Goal: Task Accomplishment & Management: Use online tool/utility

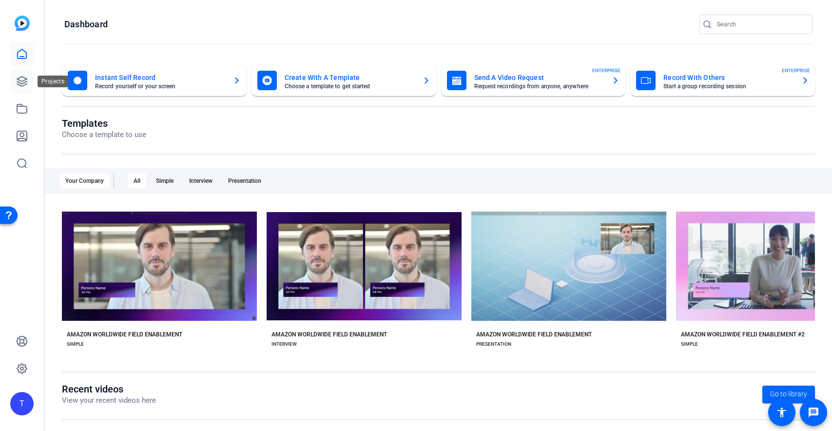
click at [23, 77] on icon at bounding box center [22, 82] width 10 height 10
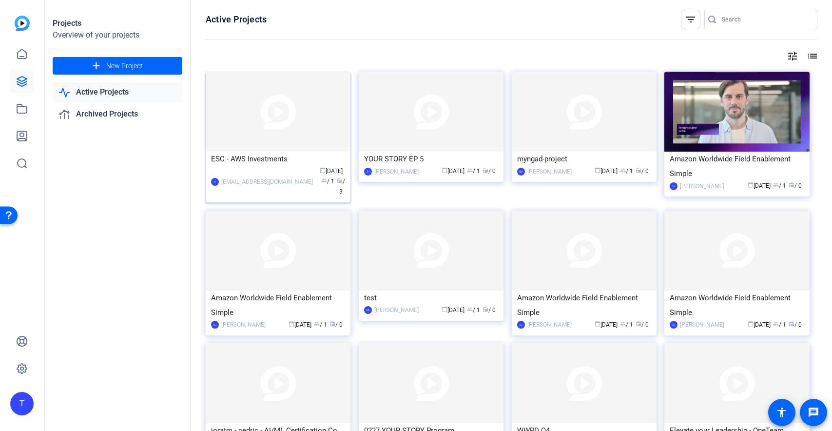
click at [311, 127] on img at bounding box center [278, 112] width 145 height 80
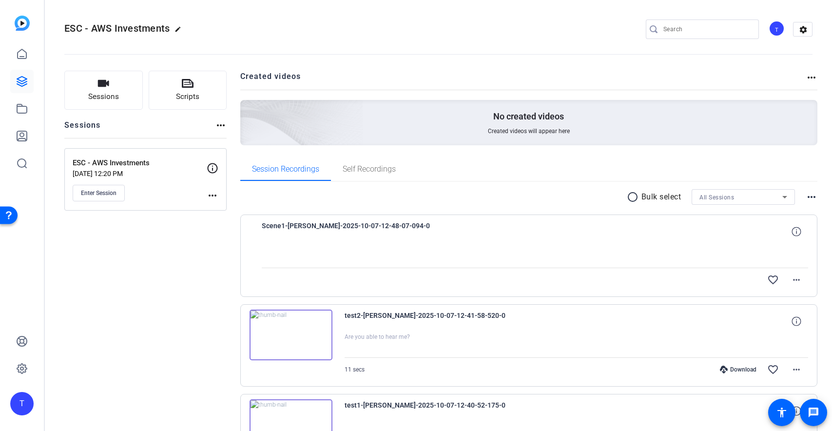
scroll to position [58, 0]
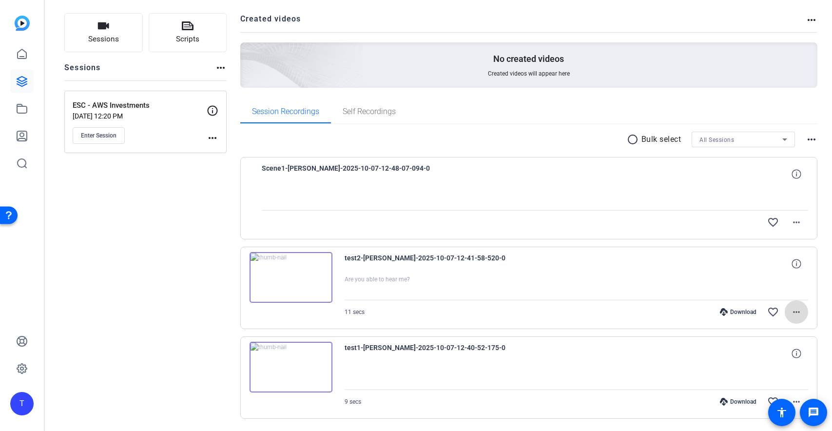
click at [793, 308] on mat-icon "more_horiz" at bounding box center [797, 312] width 12 height 12
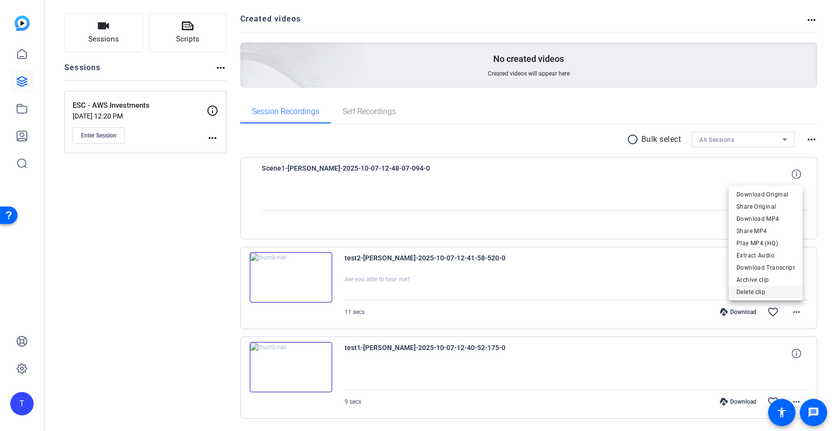
click at [765, 290] on span "Delete clip" at bounding box center [766, 292] width 59 height 12
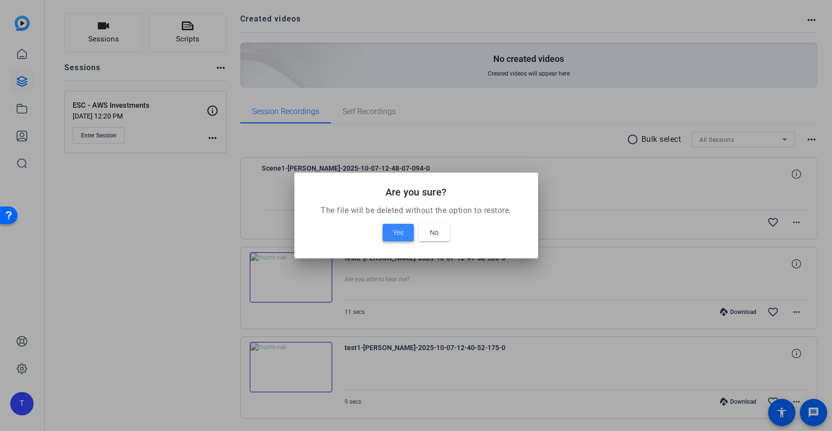
click at [392, 234] on span at bounding box center [398, 232] width 31 height 23
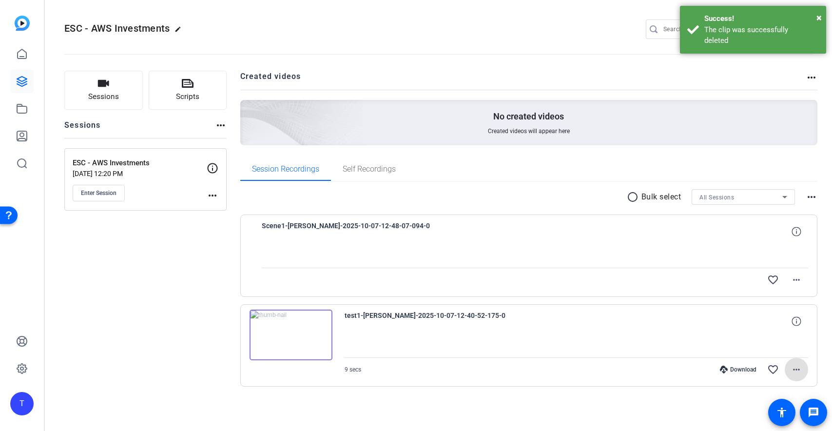
scroll to position [0, 0]
click at [797, 284] on mat-icon "more_horiz" at bounding box center [797, 280] width 12 height 12
click at [775, 312] on span "Delete clip" at bounding box center [781, 313] width 39 height 12
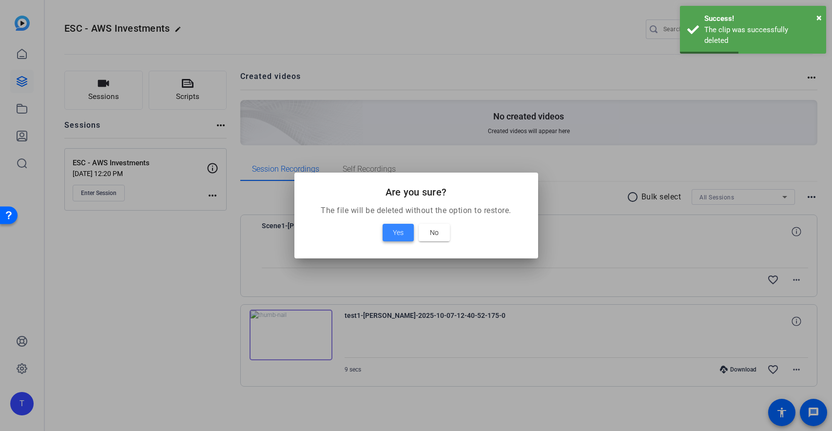
click at [401, 236] on span "Yes" at bounding box center [398, 233] width 11 height 12
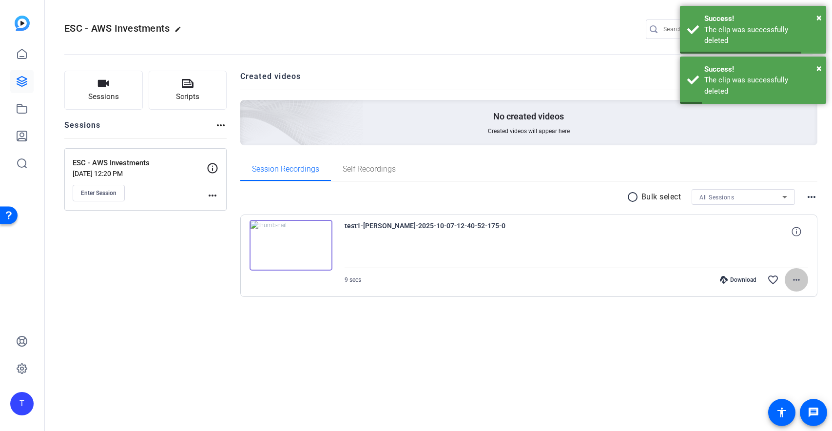
click at [807, 277] on span at bounding box center [796, 279] width 23 height 23
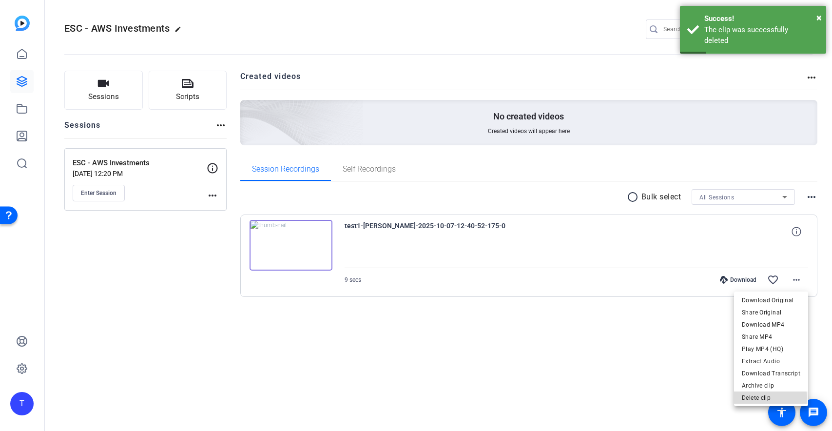
click at [770, 398] on span "Delete clip" at bounding box center [771, 398] width 59 height 12
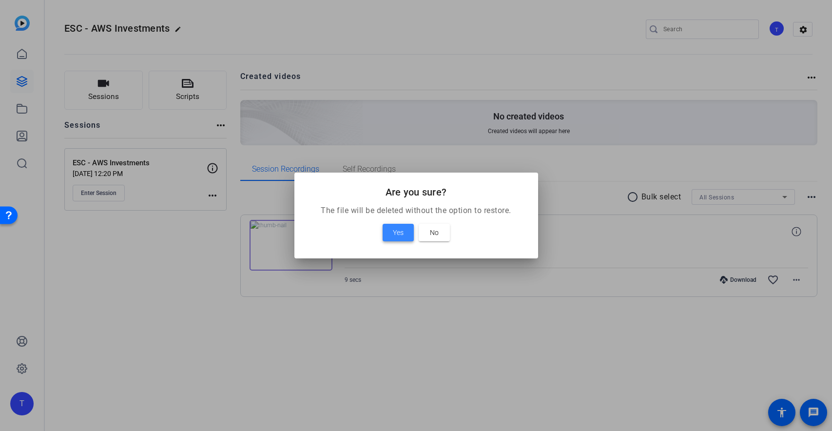
click at [393, 232] on span "Yes" at bounding box center [398, 233] width 11 height 12
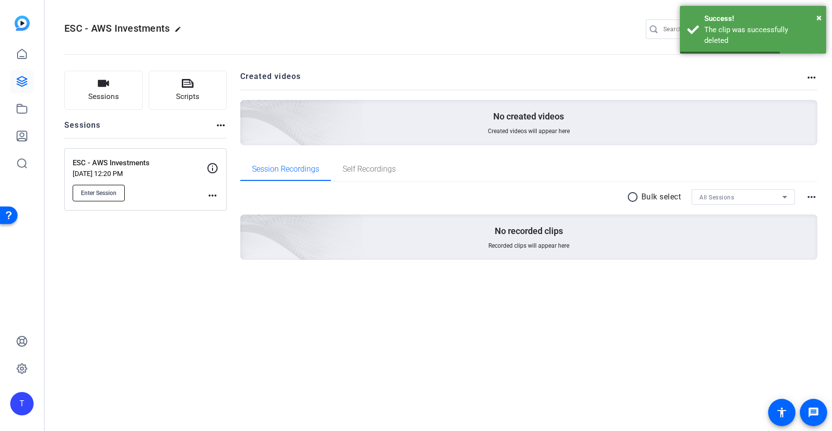
click at [104, 189] on span "Enter Session" at bounding box center [99, 193] width 36 height 8
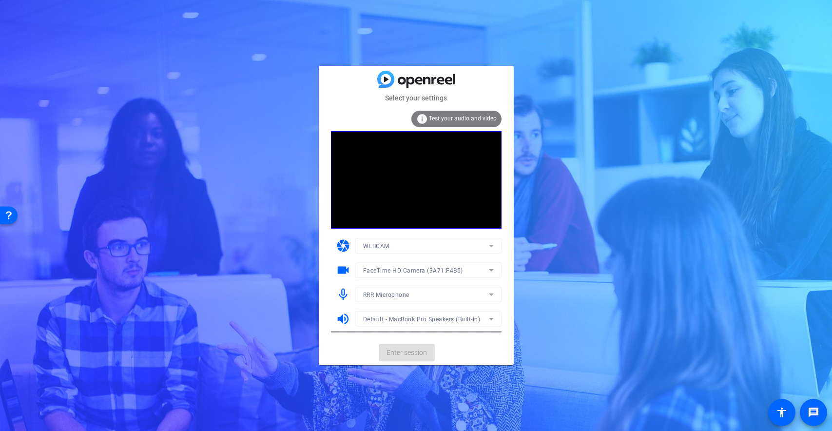
click at [488, 242] on mat-form-field "WEBCAM" at bounding box center [429, 246] width 146 height 16
click at [493, 245] on mat-form-field "WEBCAM" at bounding box center [429, 246] width 146 height 16
click at [491, 245] on mat-form-field "WEBCAM" at bounding box center [429, 246] width 146 height 16
click at [490, 272] on mat-form-field "FaceTime HD Camera (3A71:F4B5)" at bounding box center [429, 270] width 146 height 16
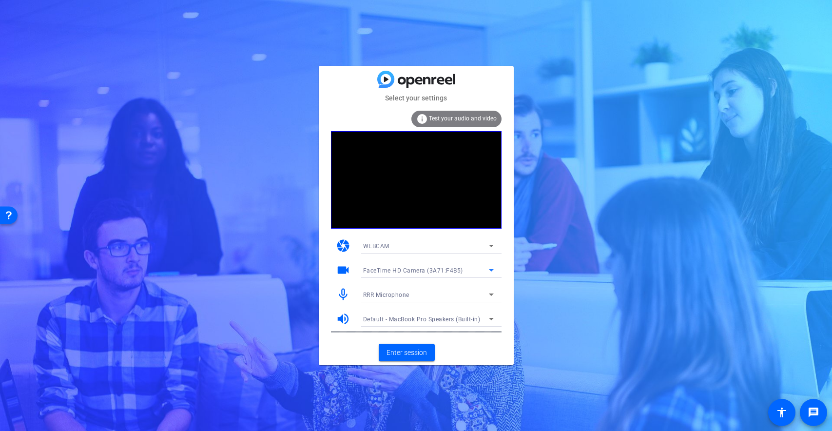
click at [490, 271] on icon at bounding box center [492, 270] width 12 height 12
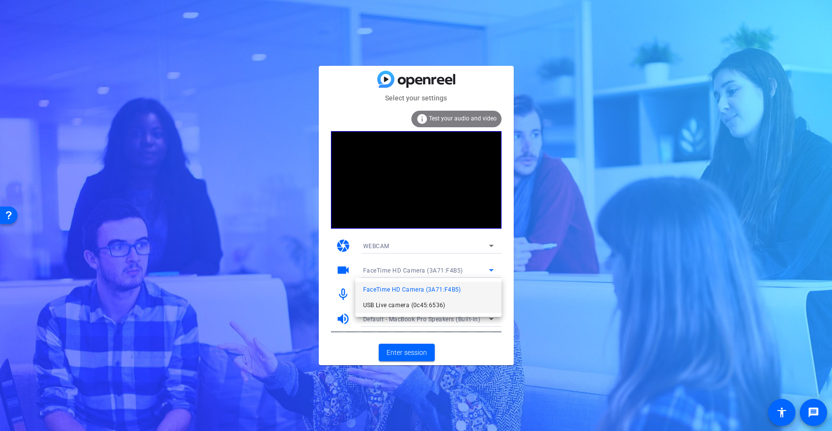
click at [468, 308] on mat-option "USB Live camera (0c45:6536)" at bounding box center [429, 305] width 146 height 16
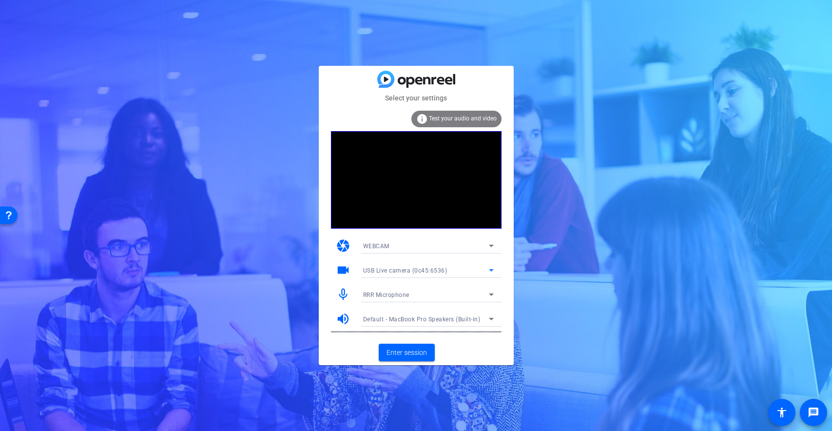
click at [488, 268] on icon at bounding box center [492, 270] width 12 height 12
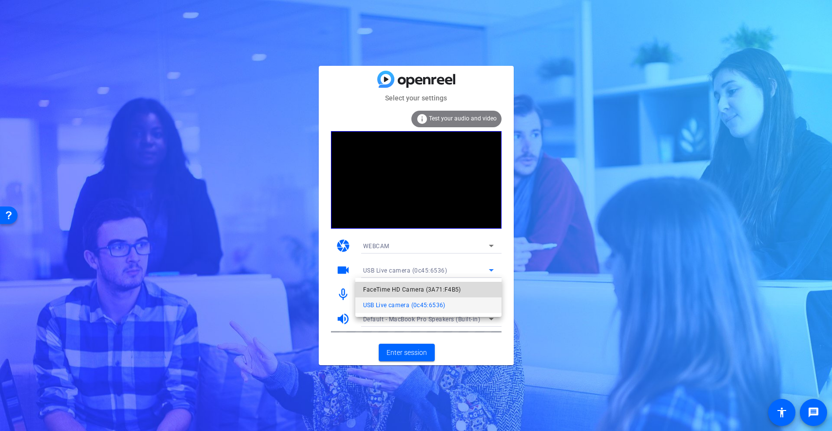
click at [475, 288] on mat-option "FaceTime HD Camera (3A71:F4B5)" at bounding box center [429, 290] width 146 height 16
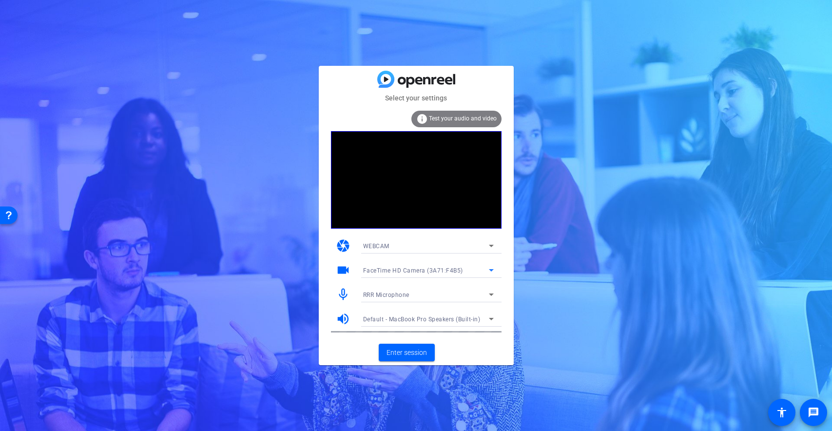
click at [491, 289] on icon at bounding box center [492, 295] width 12 height 12
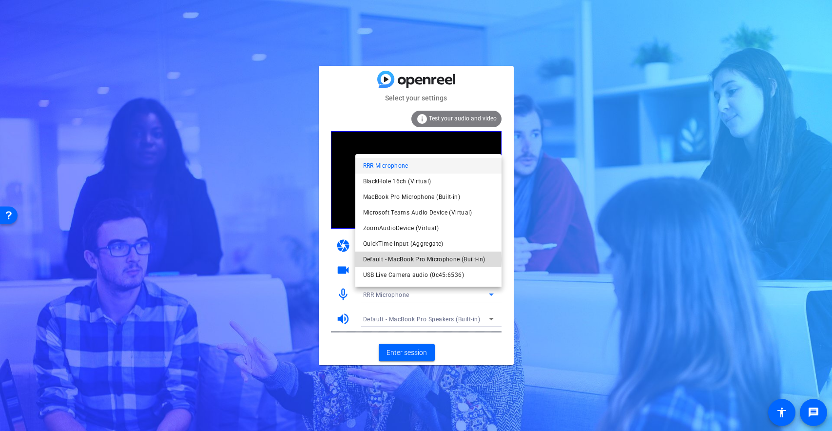
click at [420, 259] on span "Default - MacBook Pro Microphone (Built-in)" at bounding box center [424, 260] width 122 height 12
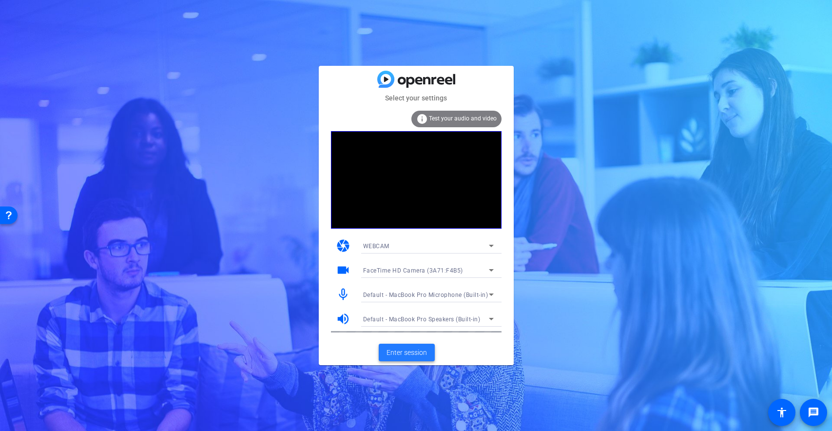
click at [410, 353] on span "Enter session" at bounding box center [407, 353] width 40 height 10
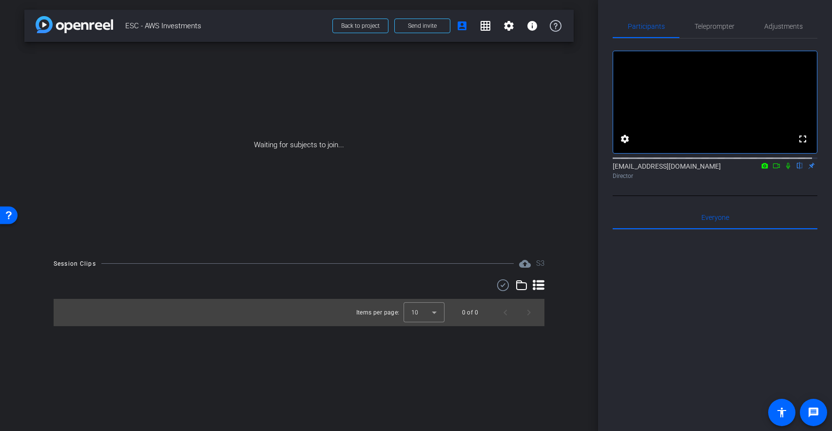
click at [785, 169] on icon at bounding box center [789, 165] width 8 height 7
click at [416, 25] on span "Send invite" at bounding box center [422, 26] width 29 height 8
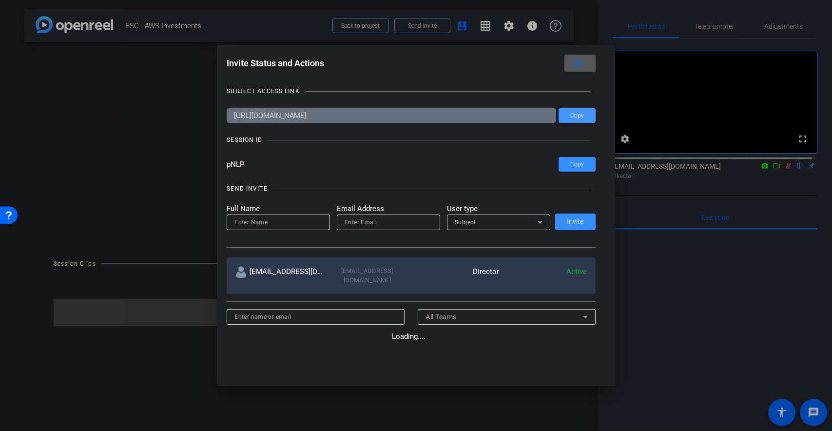
click at [588, 115] on span at bounding box center [577, 115] width 37 height 23
click at [579, 65] on mat-icon "close" at bounding box center [578, 64] width 12 height 12
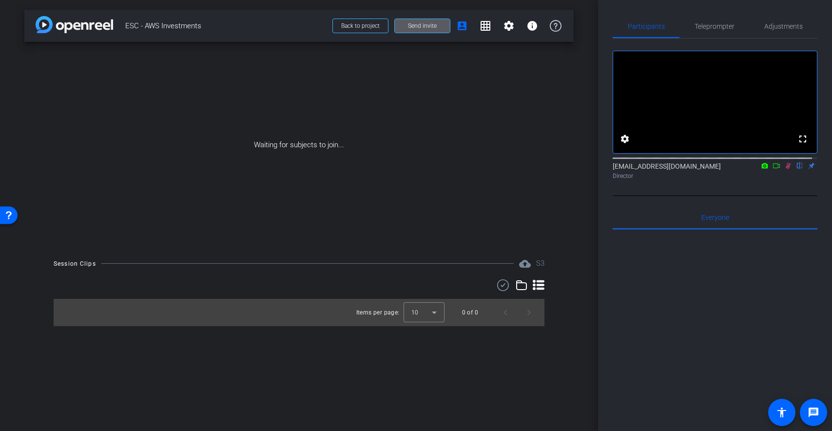
click at [785, 169] on icon at bounding box center [789, 165] width 8 height 7
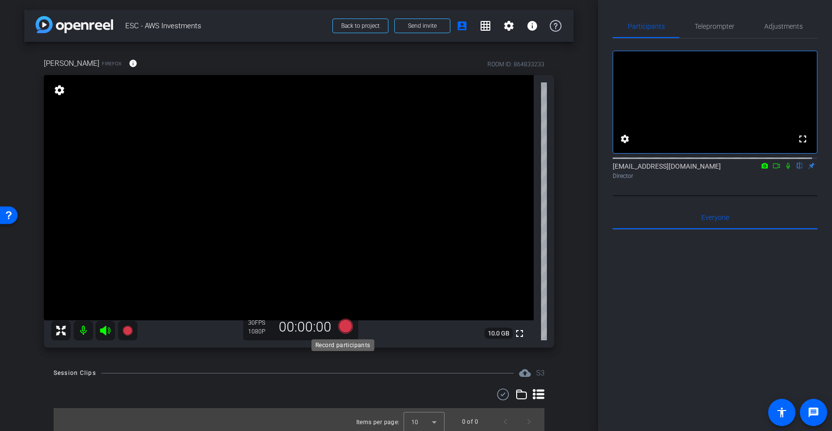
click at [341, 328] on icon at bounding box center [345, 326] width 15 height 15
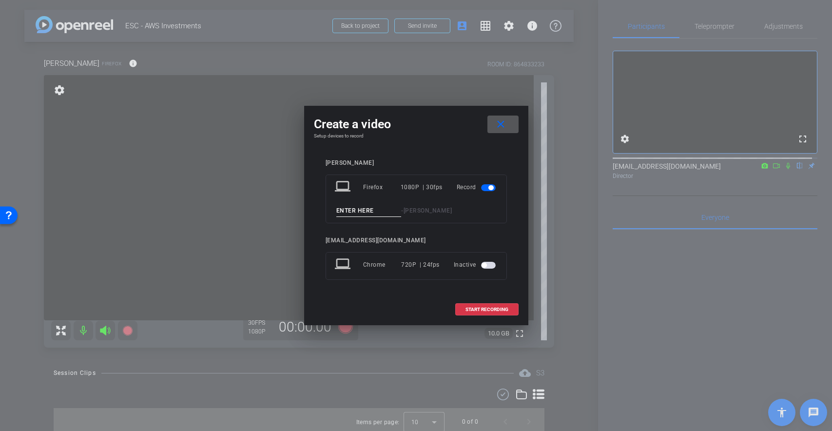
click at [372, 207] on input at bounding box center [369, 211] width 65 height 12
type input "test"
click at [478, 308] on span "START RECORDING" at bounding box center [487, 309] width 43 height 5
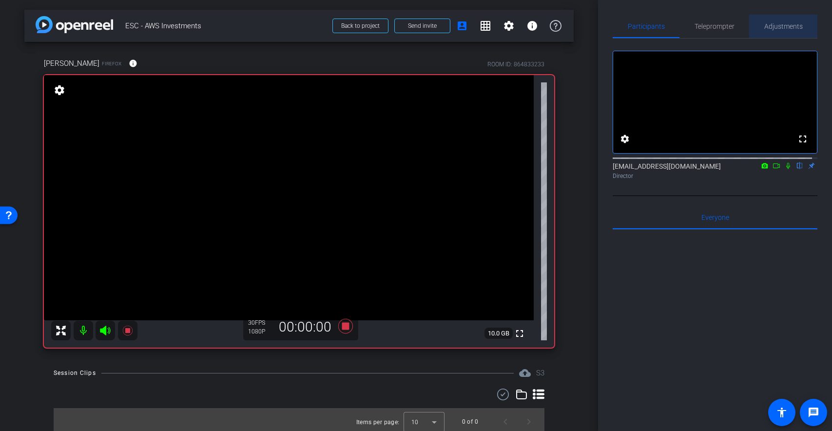
click at [784, 27] on span "Adjustments" at bounding box center [784, 26] width 39 height 7
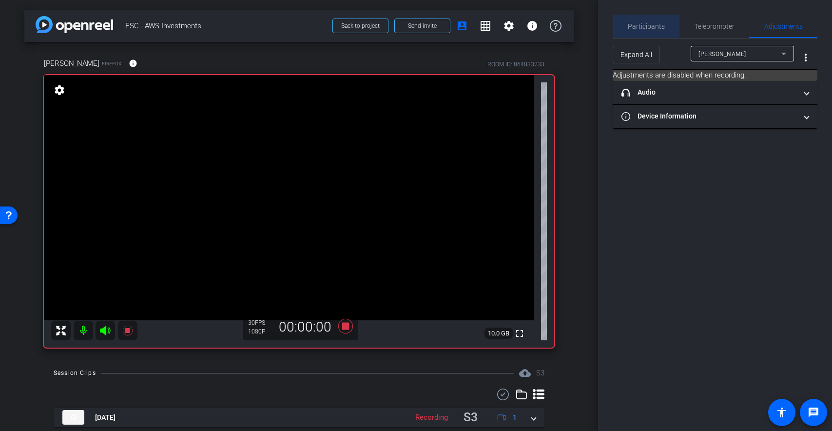
click at [650, 25] on span "Participants" at bounding box center [646, 26] width 37 height 7
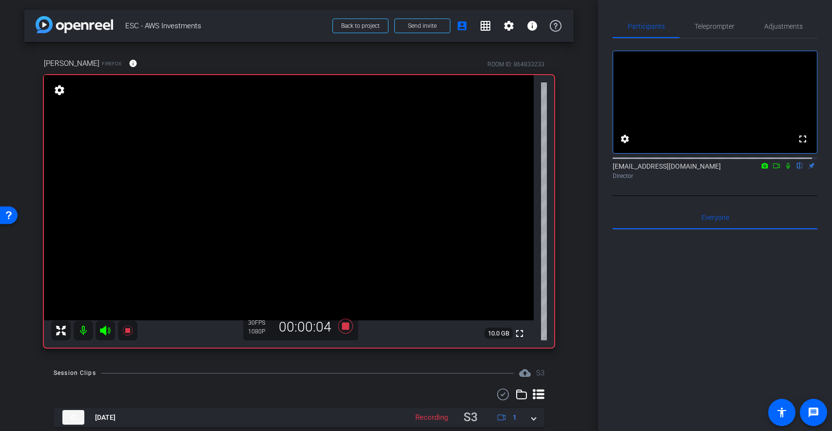
click at [64, 93] on mat-icon "settings" at bounding box center [60, 90] width 14 height 12
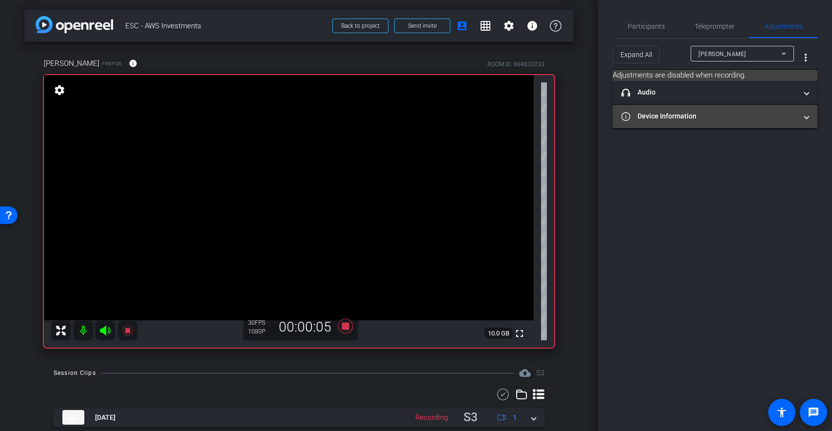
click at [728, 119] on mat-panel-title "Device Information" at bounding box center [710, 116] width 176 height 10
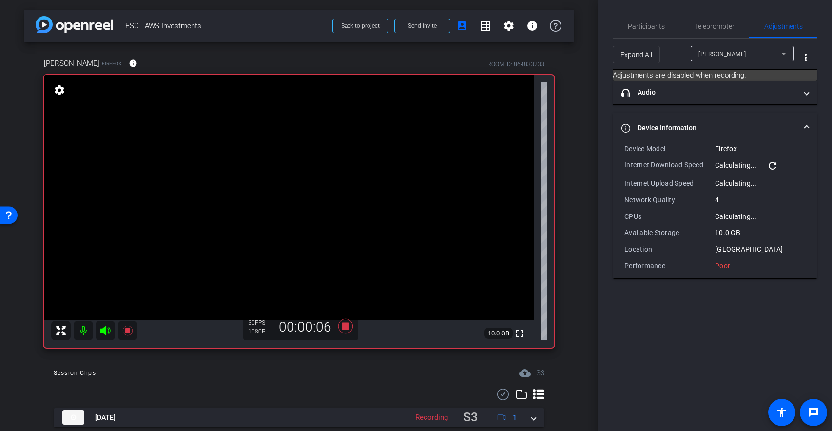
click at [728, 119] on mat-expansion-panel-header "Device Information" at bounding box center [715, 128] width 205 height 31
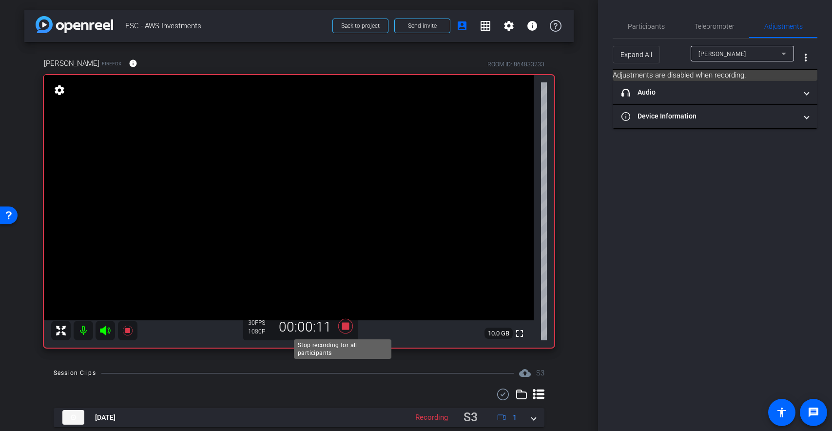
click at [351, 329] on icon at bounding box center [345, 326] width 23 height 18
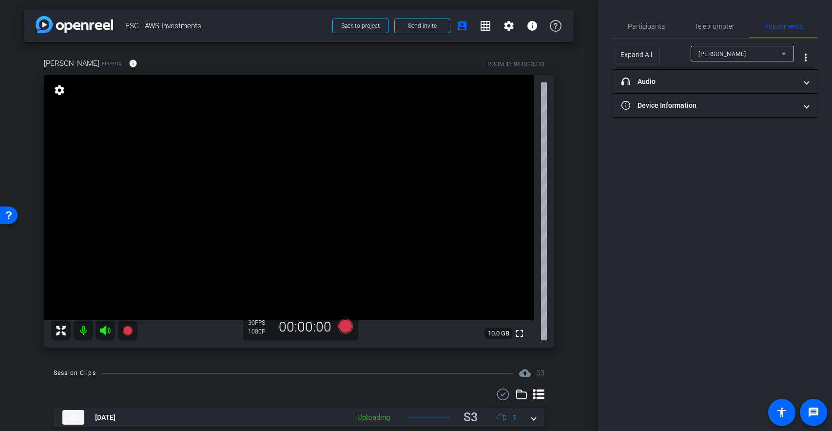
scroll to position [31, 0]
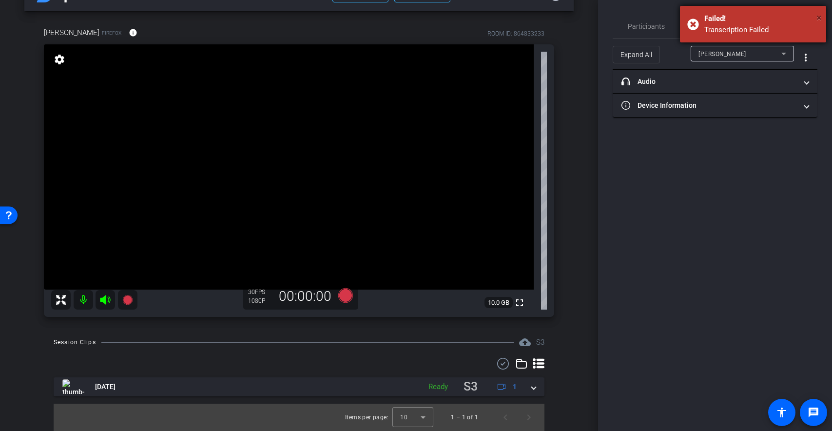
click at [820, 17] on span "×" at bounding box center [819, 18] width 5 height 12
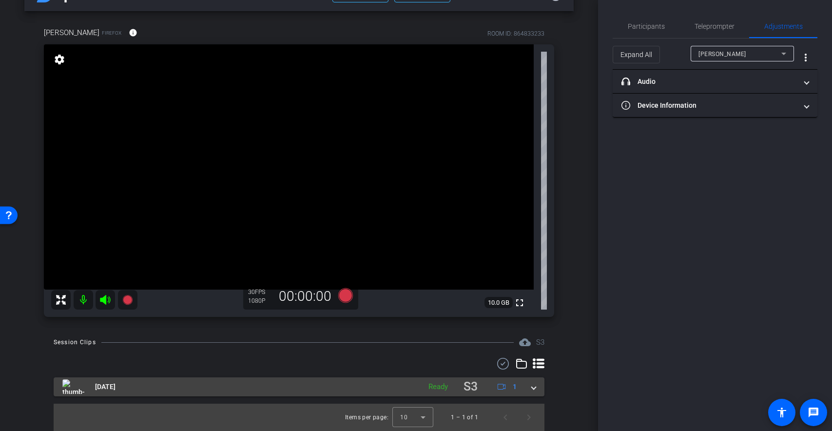
click at [526, 386] on div "[DATE] Ready S3 1" at bounding box center [297, 386] width 470 height 19
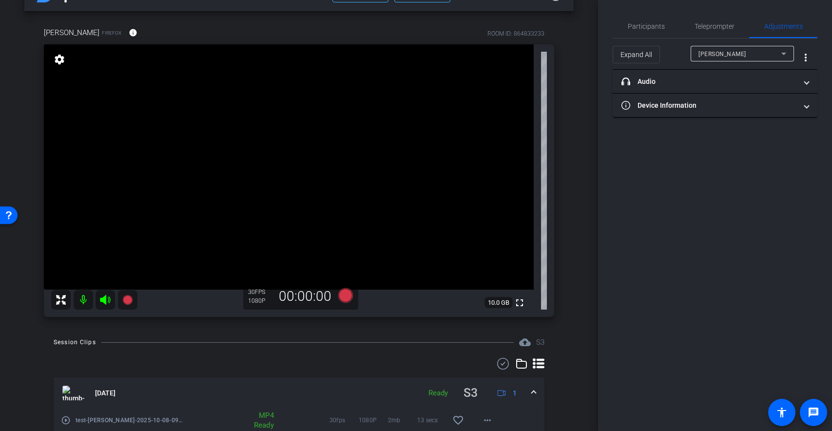
scroll to position [77, 0]
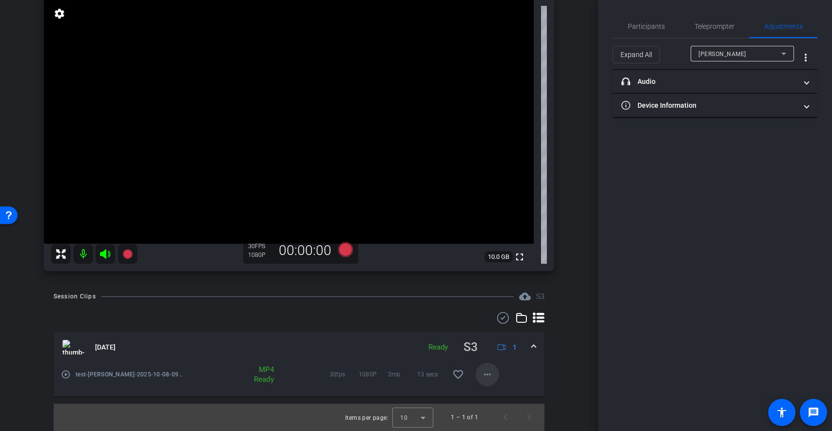
click at [488, 372] on span at bounding box center [487, 374] width 23 height 23
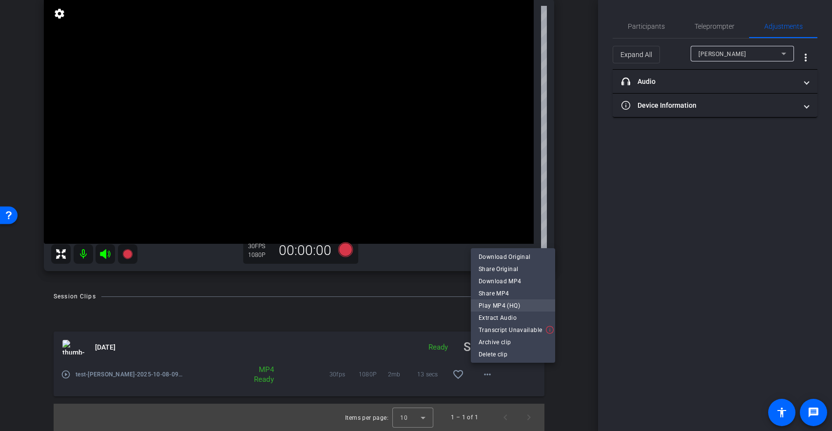
click at [512, 302] on span "Play MP4 (HQ)" at bounding box center [513, 306] width 69 height 12
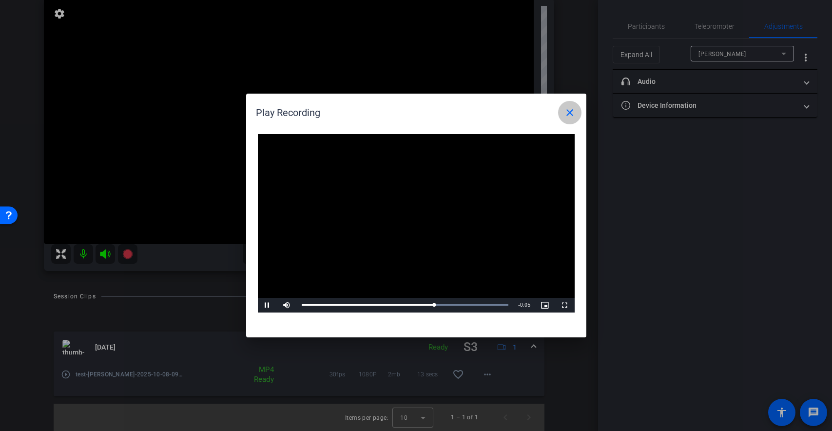
click at [574, 115] on mat-icon "close" at bounding box center [570, 113] width 12 height 12
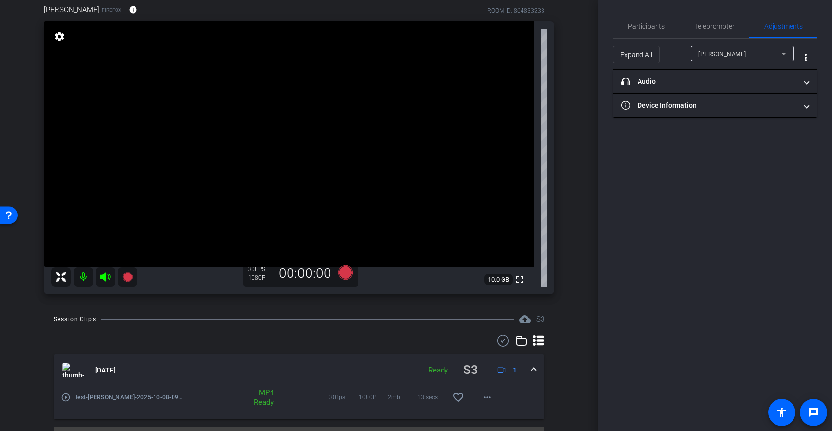
scroll to position [41, 0]
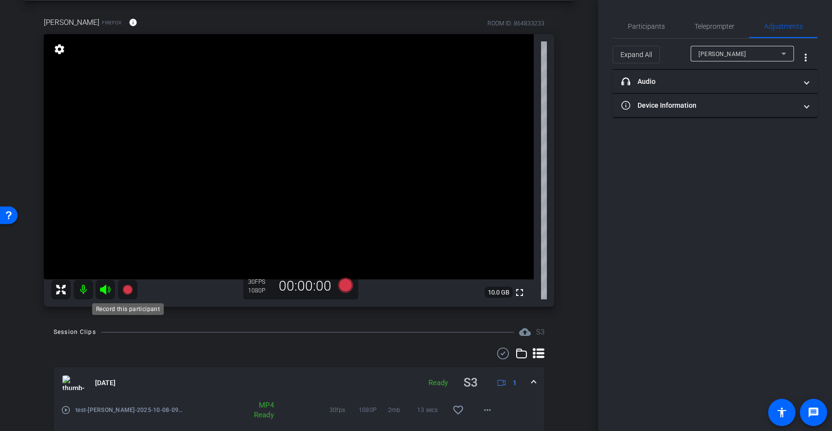
click at [126, 287] on icon at bounding box center [127, 290] width 10 height 10
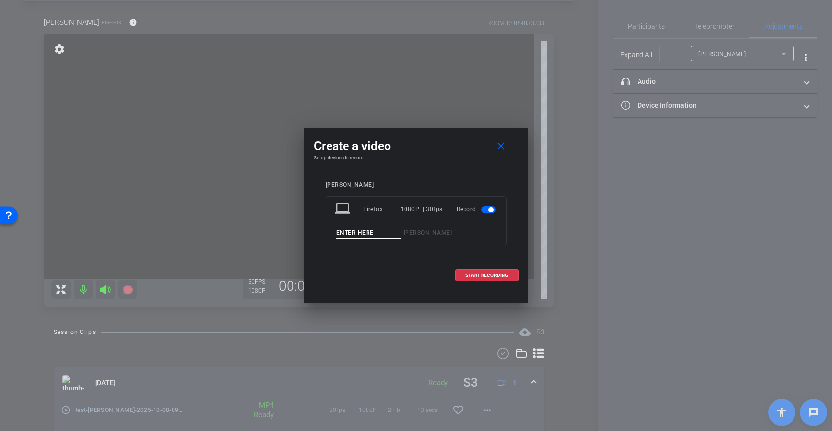
click at [368, 233] on input at bounding box center [369, 233] width 65 height 12
type input "Take 1"
click at [485, 274] on span "START RECORDING" at bounding box center [487, 275] width 43 height 5
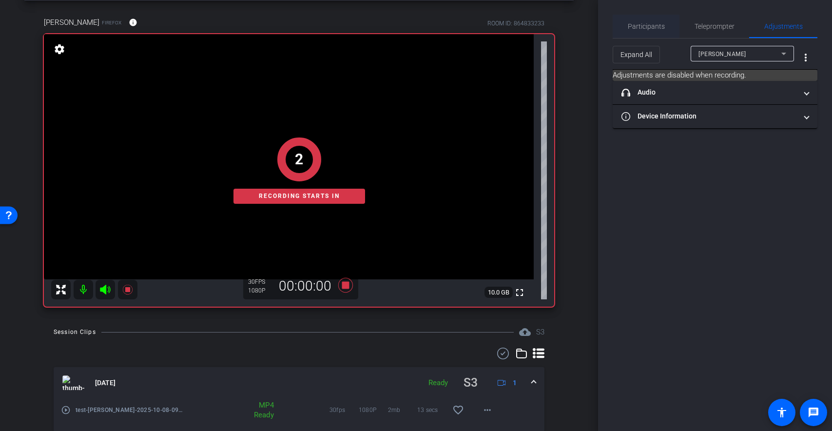
click at [657, 26] on span "Participants" at bounding box center [646, 26] width 37 height 7
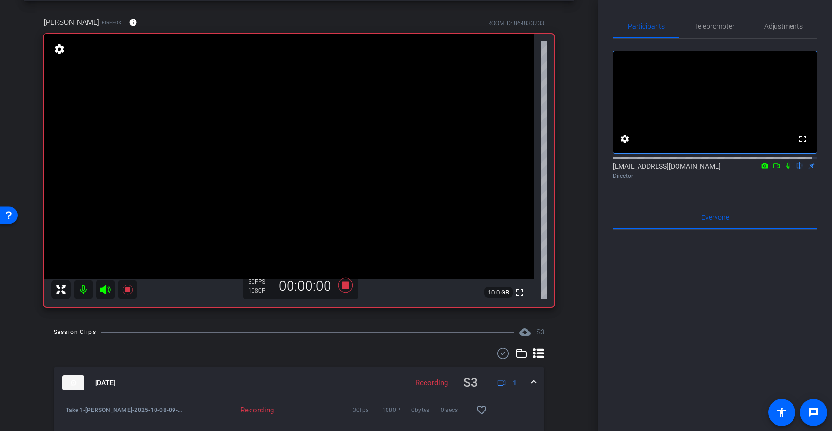
click at [785, 169] on icon at bounding box center [789, 165] width 8 height 7
click at [762, 168] on icon at bounding box center [765, 165] width 6 height 5
click at [759, 176] on div at bounding box center [416, 215] width 832 height 431
click at [773, 169] on icon at bounding box center [777, 165] width 8 height 7
click at [798, 169] on icon at bounding box center [800, 166] width 5 height 6
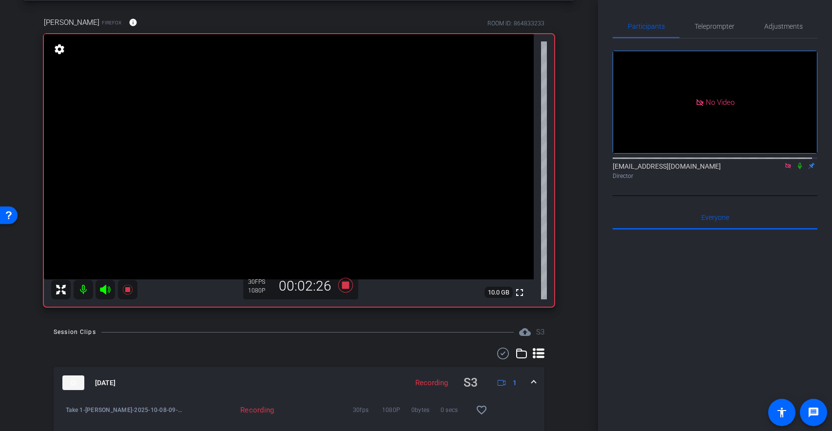
click at [796, 169] on icon at bounding box center [800, 165] width 8 height 7
click at [786, 168] on icon at bounding box center [788, 165] width 5 height 5
click at [343, 284] on icon at bounding box center [345, 285] width 15 height 15
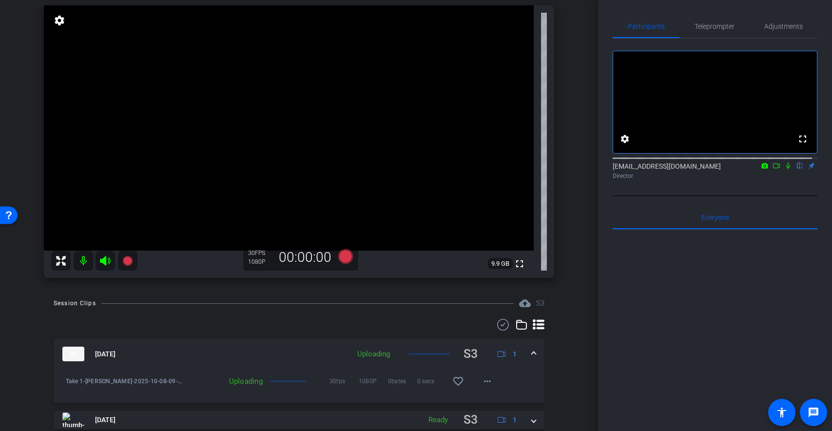
scroll to position [94, 0]
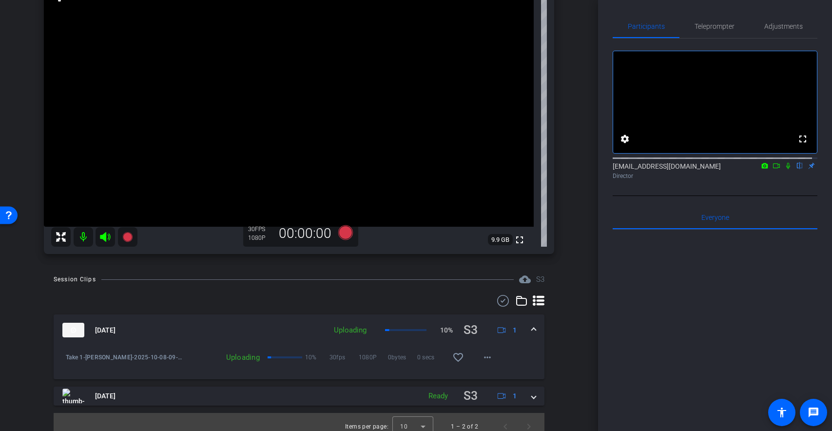
click at [773, 169] on icon at bounding box center [777, 165] width 8 height 7
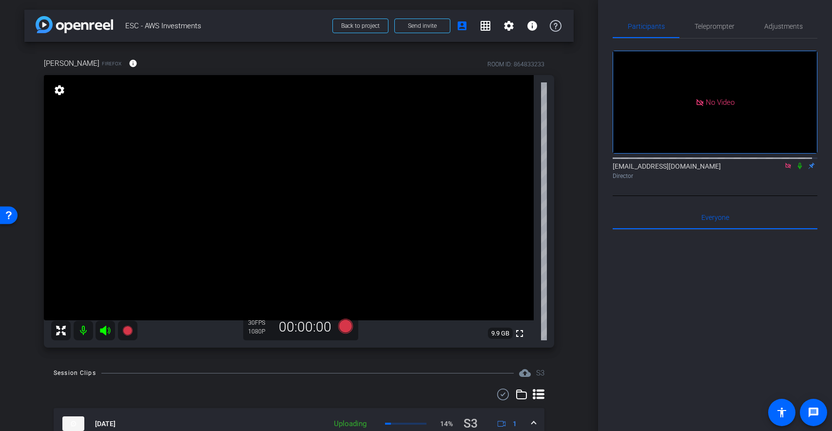
scroll to position [103, 0]
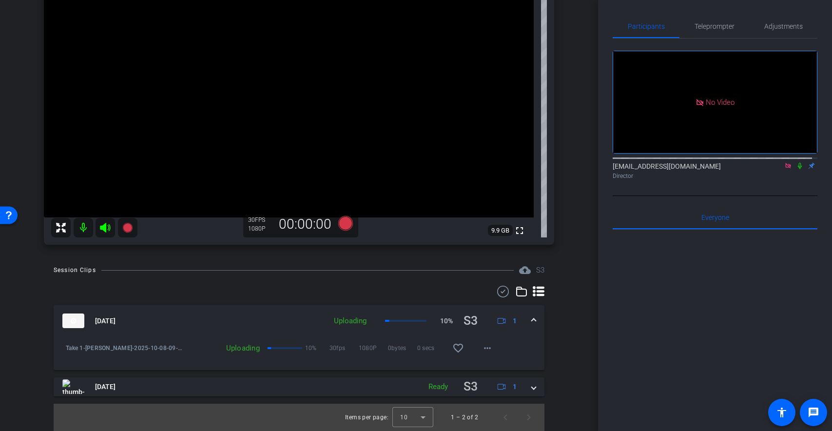
click at [796, 169] on icon at bounding box center [800, 165] width 8 height 7
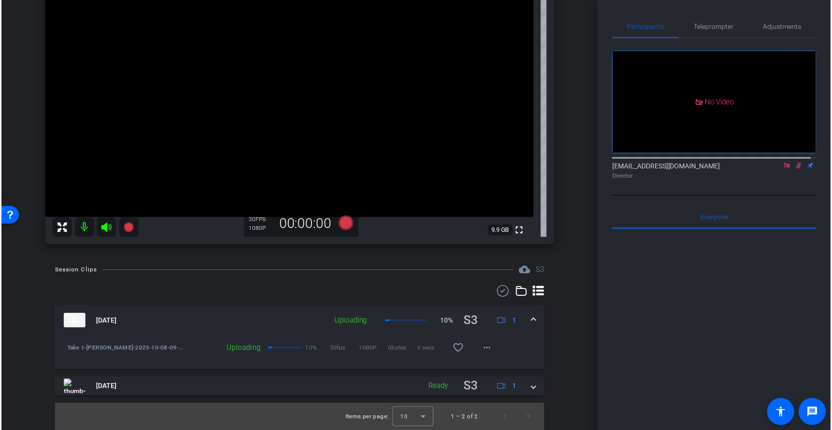
scroll to position [0, 0]
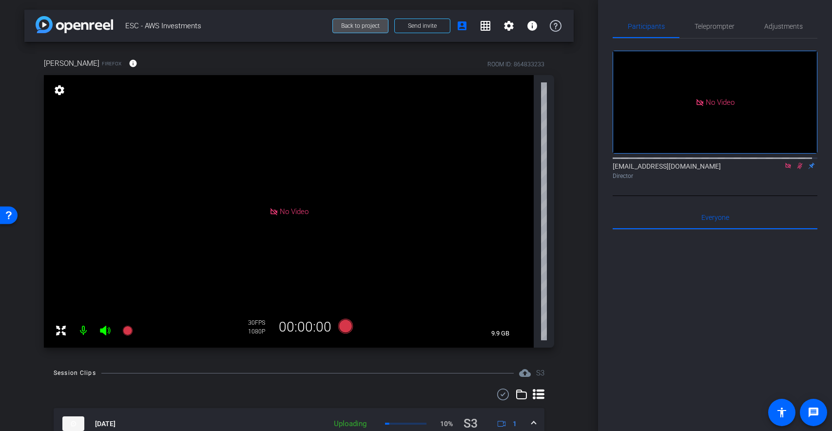
click at [357, 25] on span "Back to project" at bounding box center [360, 25] width 39 height 7
